Goal: Task Accomplishment & Management: Complete application form

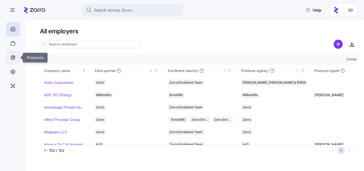
click at [13, 57] on icon at bounding box center [13, 57] width 1 height 1
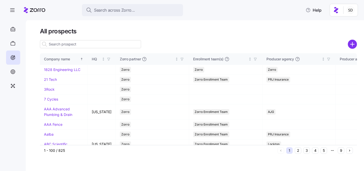
click at [65, 46] on input at bounding box center [90, 44] width 101 height 8
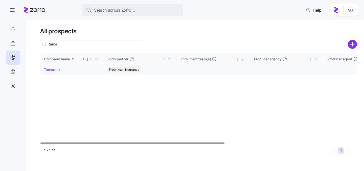
type input "tama"
click at [48, 69] on link "Tamarack" at bounding box center [52, 69] width 16 height 4
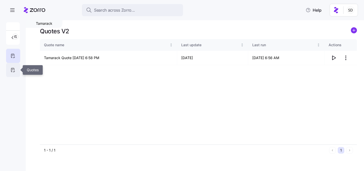
click at [8, 67] on div at bounding box center [13, 70] width 14 height 14
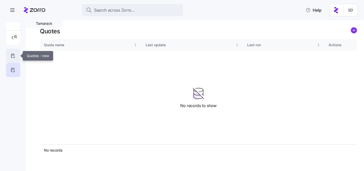
click at [14, 57] on icon at bounding box center [13, 56] width 6 height 6
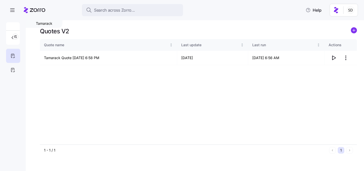
click at [354, 32] on icon "add icon" at bounding box center [354, 30] width 0 height 3
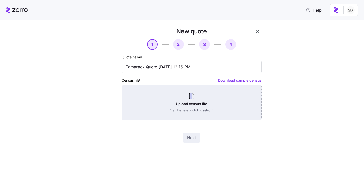
click at [224, 95] on div "Upload census file Drag file here or click to select it" at bounding box center [192, 102] width 140 height 35
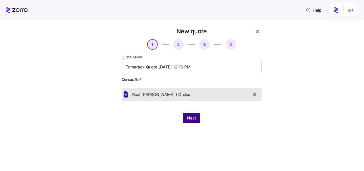
click at [192, 117] on span "Next" at bounding box center [191, 118] width 9 height 6
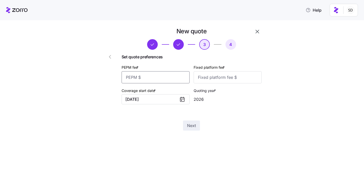
click at [160, 77] on input "PEPM fee *" at bounding box center [156, 77] width 68 height 12
type input "55"
click at [222, 81] on input "Fixed platform fee *" at bounding box center [228, 77] width 68 height 12
type input "100"
click at [226, 120] on div "New quote 3 4 Set quote preferences PEPM fee * 55 Fixed platform fee * 100 Cove…" at bounding box center [192, 78] width 144 height 107
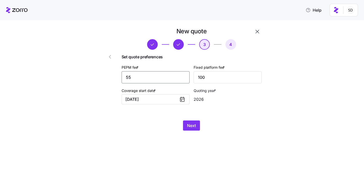
click at [164, 78] on input "55" at bounding box center [156, 77] width 68 height 12
type input "65"
click at [247, 111] on div "New quote 3 4 Set quote preferences PEPM fee * 65 Fixed platform fee * 100 Cove…" at bounding box center [192, 78] width 144 height 107
click at [191, 125] on span "Next" at bounding box center [191, 126] width 9 height 6
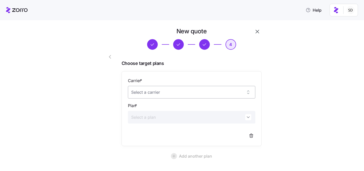
click at [205, 89] on input "Carrier *" at bounding box center [191, 92] width 127 height 13
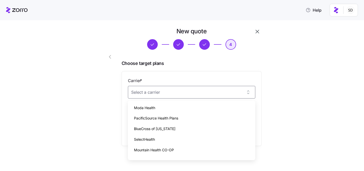
scroll to position [29, 0]
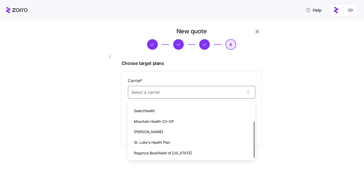
click at [183, 144] on div "St. Luke's Health Plan" at bounding box center [191, 142] width 123 height 11
type input "St. Luke's Health Plan"
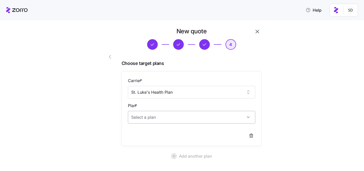
click at [200, 120] on input "Plan *" at bounding box center [191, 117] width 127 height 13
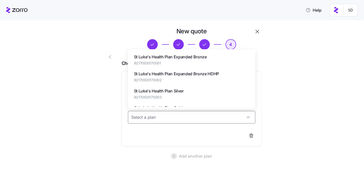
scroll to position [13, 0]
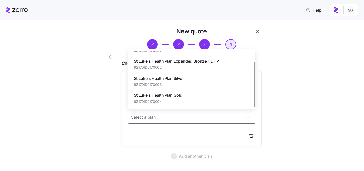
click at [207, 98] on div "St Luke's Health Plan Gold 92170ID0170004" at bounding box center [191, 98] width 123 height 17
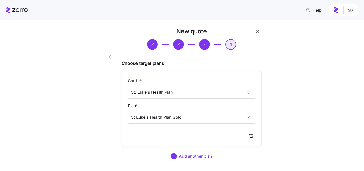
type input "St Luke's Health Plan Gold"
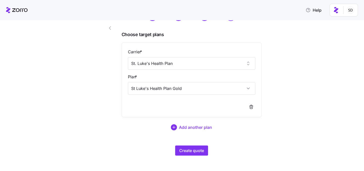
scroll to position [31, 0]
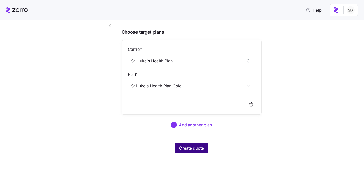
click at [180, 149] on span "Create quote" at bounding box center [191, 148] width 25 height 6
